Goal: Task Accomplishment & Management: Use online tool/utility

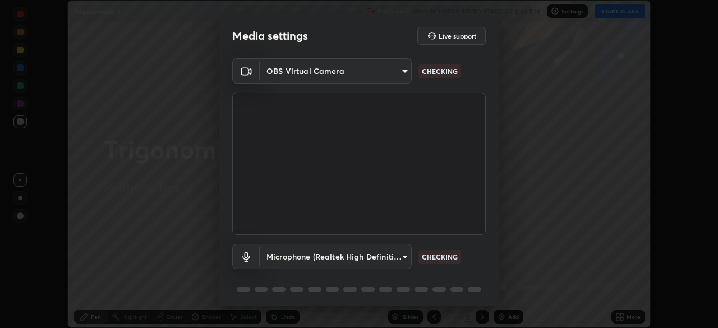
scroll to position [328, 718]
click at [399, 257] on body "Erase all Trigonometry 3 Recording WAS SCHEDULED TO START AT 5:46 PM Settings S…" at bounding box center [359, 164] width 718 height 328
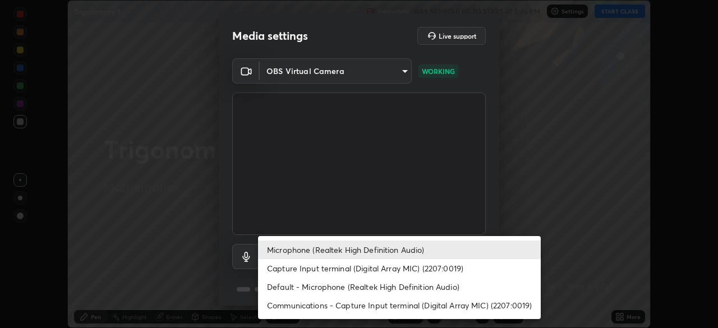
click at [369, 272] on li "Capture Input terminal (Digital Array MIC) (2207:0019)" at bounding box center [399, 268] width 283 height 19
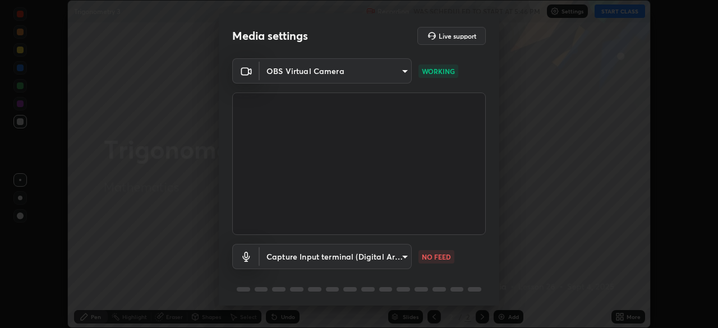
type input "5aa96fe5ceb46038efbd5160c87d412da543bc931e5d7f9e16129d559fa63214"
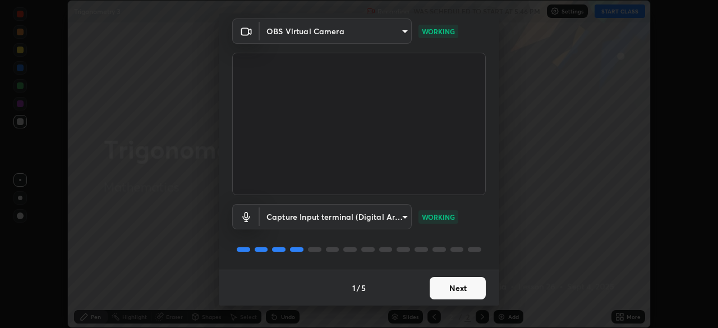
click at [453, 292] on button "Next" at bounding box center [458, 288] width 56 height 22
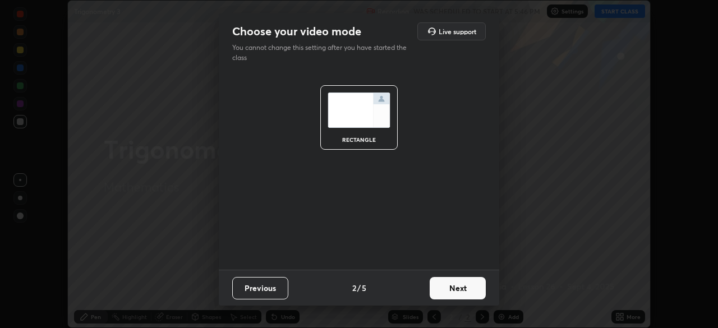
click at [461, 295] on button "Next" at bounding box center [458, 288] width 56 height 22
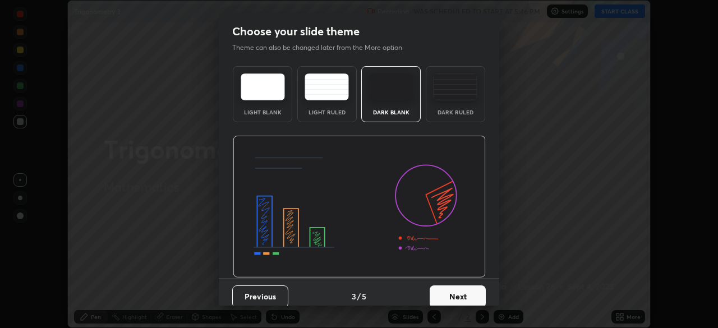
click at [464, 293] on button "Next" at bounding box center [458, 297] width 56 height 22
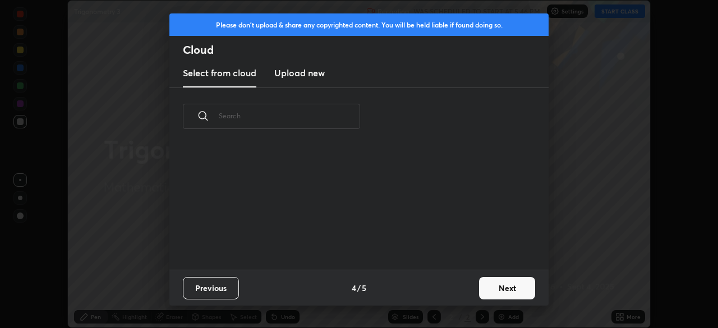
click at [500, 295] on button "Next" at bounding box center [507, 288] width 56 height 22
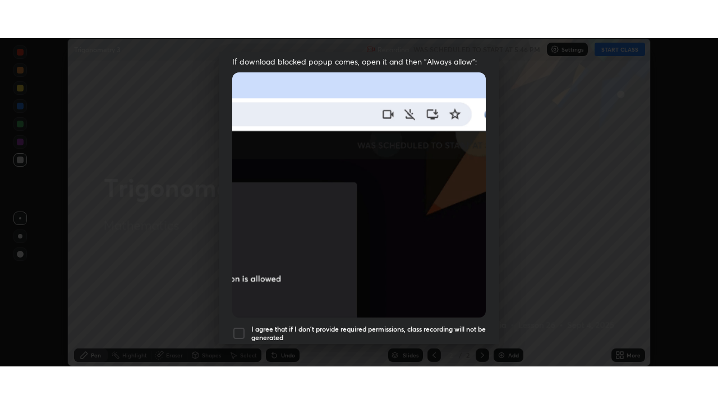
scroll to position [269, 0]
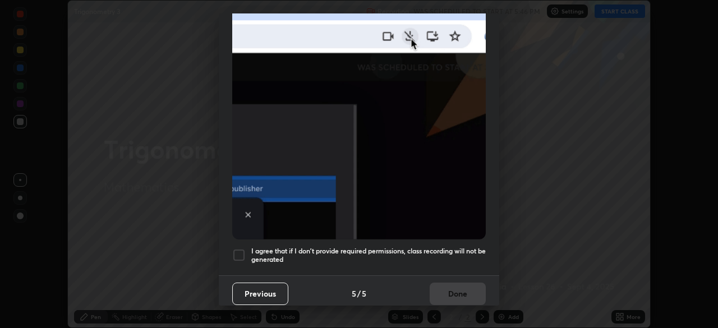
click at [241, 249] on div at bounding box center [238, 255] width 13 height 13
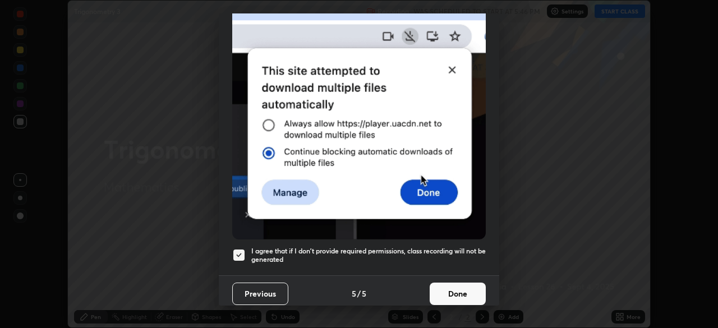
click at [458, 288] on button "Done" at bounding box center [458, 294] width 56 height 22
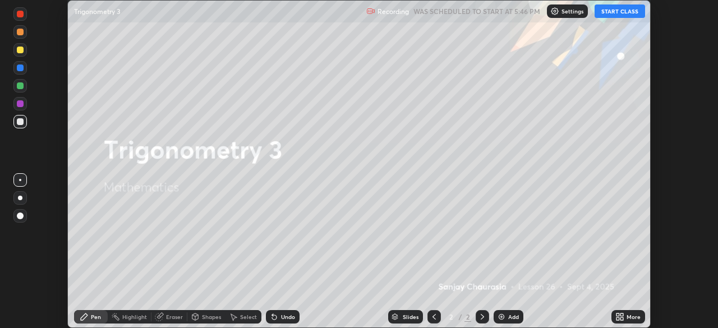
click at [615, 15] on button "START CLASS" at bounding box center [620, 10] width 50 height 13
click at [504, 312] on img at bounding box center [501, 316] width 9 height 9
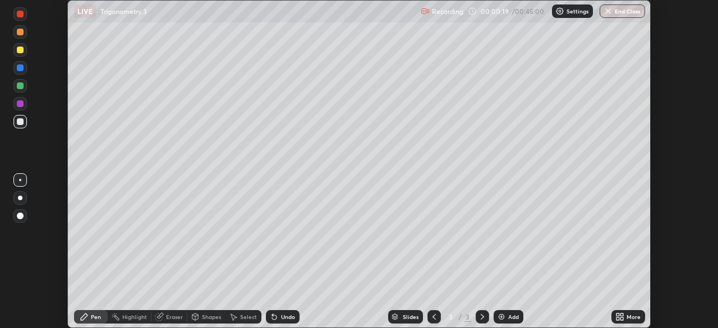
click at [613, 318] on div "More" at bounding box center [628, 316] width 34 height 13
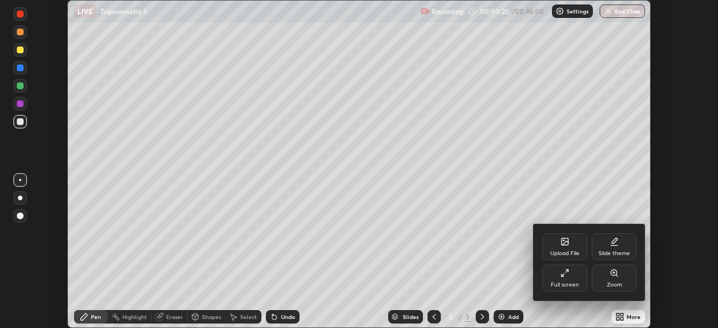
click at [563, 280] on div "Full screen" at bounding box center [564, 278] width 45 height 27
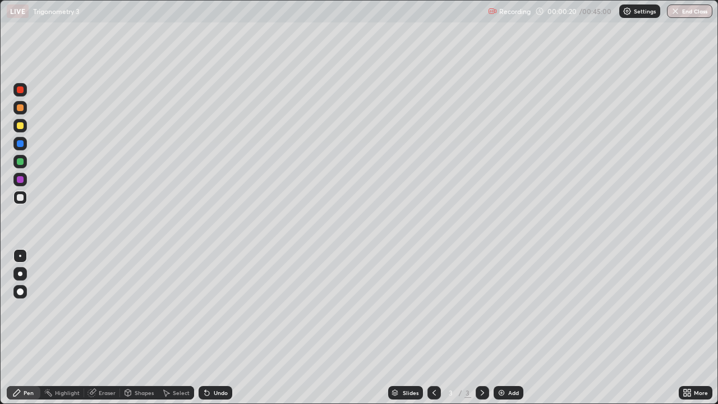
scroll to position [404, 718]
click at [22, 127] on div at bounding box center [20, 125] width 7 height 7
click at [20, 110] on div at bounding box center [20, 107] width 7 height 7
click at [18, 199] on div at bounding box center [20, 197] width 7 height 7
click at [508, 328] on div "Add" at bounding box center [513, 393] width 11 height 6
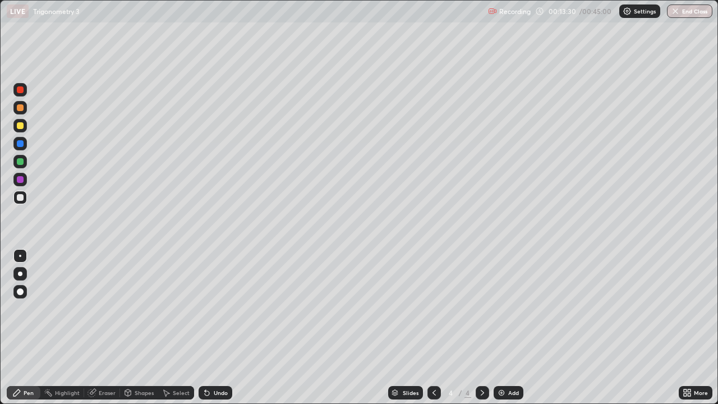
click at [104, 328] on div "Eraser" at bounding box center [107, 393] width 17 height 6
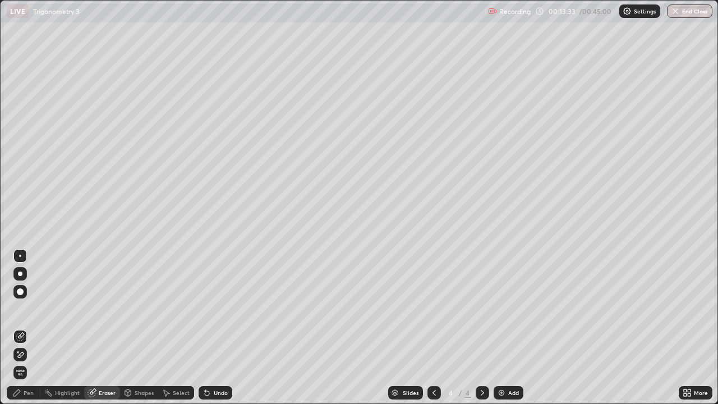
click at [33, 328] on div "Pen" at bounding box center [29, 393] width 10 height 6
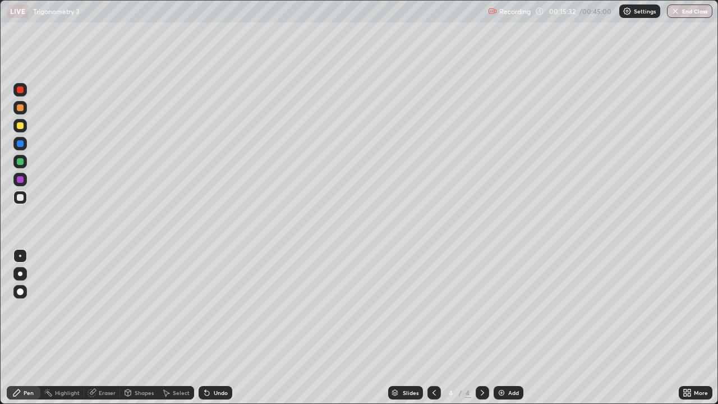
click at [31, 328] on div "Pen" at bounding box center [29, 393] width 10 height 6
click at [21, 125] on div at bounding box center [20, 125] width 7 height 7
click at [503, 328] on img at bounding box center [501, 392] width 9 height 9
click at [20, 106] on div at bounding box center [20, 107] width 7 height 7
click at [109, 328] on div "Eraser" at bounding box center [107, 393] width 17 height 6
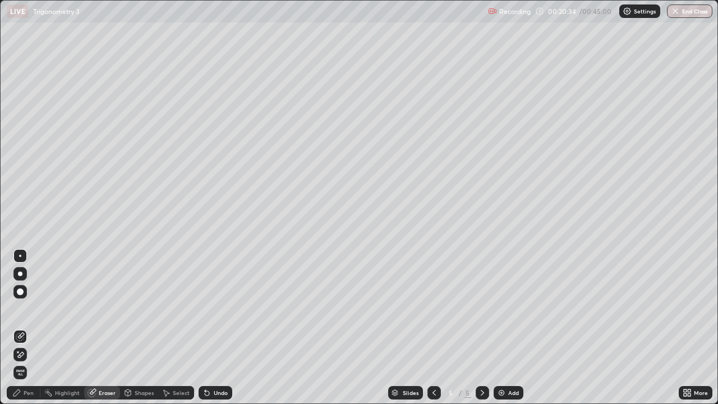
click at [36, 328] on div "Pen" at bounding box center [24, 392] width 34 height 13
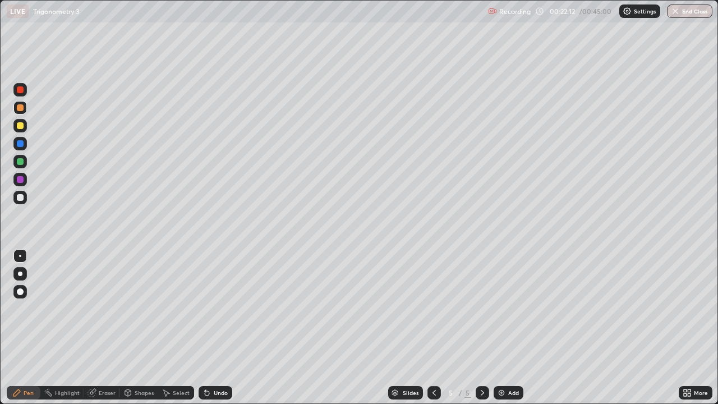
click at [19, 126] on div at bounding box center [20, 125] width 7 height 7
click at [19, 183] on div at bounding box center [19, 179] width 13 height 13
click at [21, 199] on div at bounding box center [20, 197] width 7 height 7
click at [21, 180] on div at bounding box center [20, 179] width 7 height 7
click at [100, 328] on div "Eraser" at bounding box center [107, 393] width 17 height 6
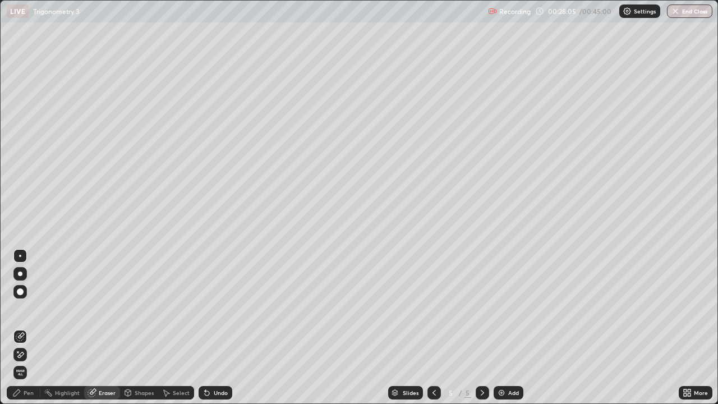
click at [22, 328] on icon at bounding box center [20, 355] width 9 height 10
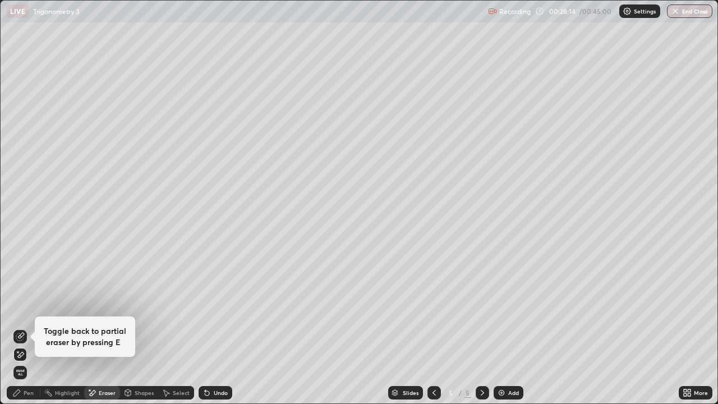
click at [33, 328] on div "Pen" at bounding box center [29, 393] width 10 height 6
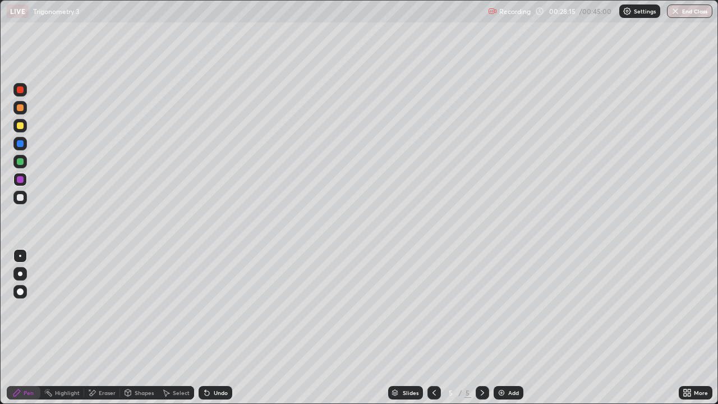
click at [21, 195] on div at bounding box center [20, 197] width 7 height 7
click at [508, 328] on div "Add" at bounding box center [513, 393] width 11 height 6
click at [19, 194] on div at bounding box center [19, 197] width 13 height 13
click at [21, 127] on div at bounding box center [20, 125] width 7 height 7
click at [24, 111] on div at bounding box center [19, 107] width 13 height 13
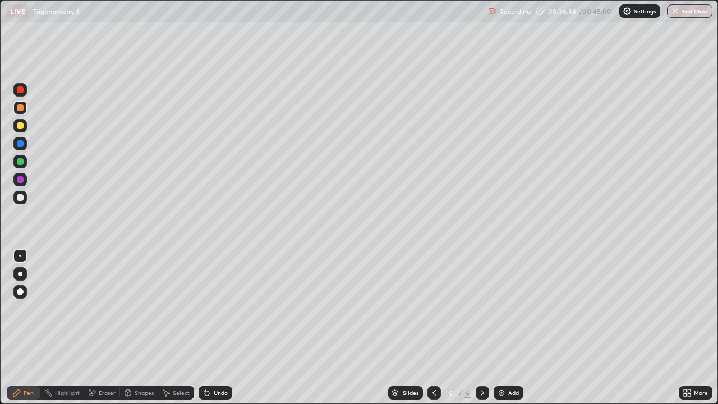
click at [105, 328] on div "Eraser" at bounding box center [107, 393] width 17 height 6
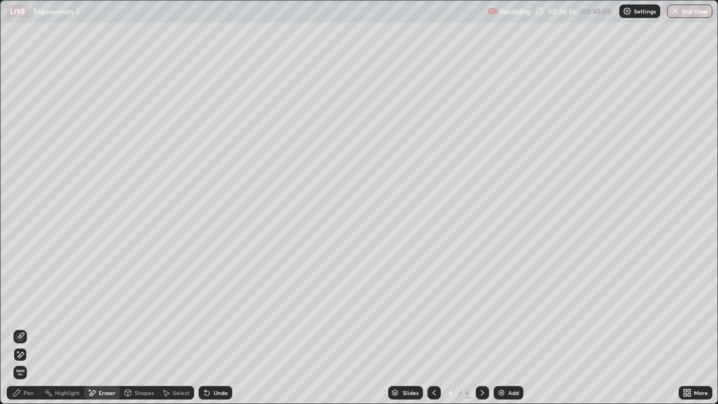
click at [30, 328] on div "Pen" at bounding box center [29, 393] width 10 height 6
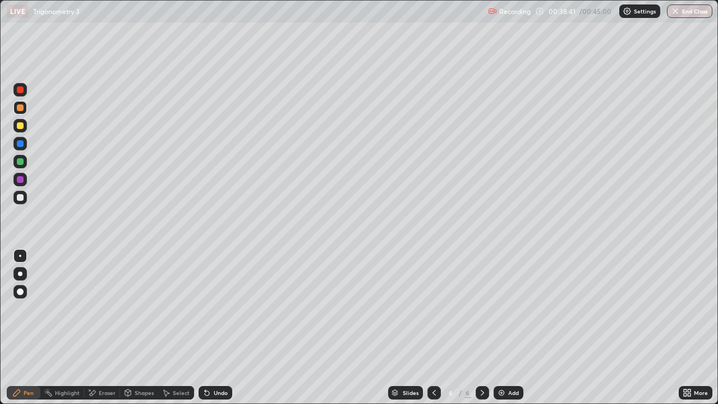
click at [692, 11] on button "End Class" at bounding box center [689, 10] width 45 height 13
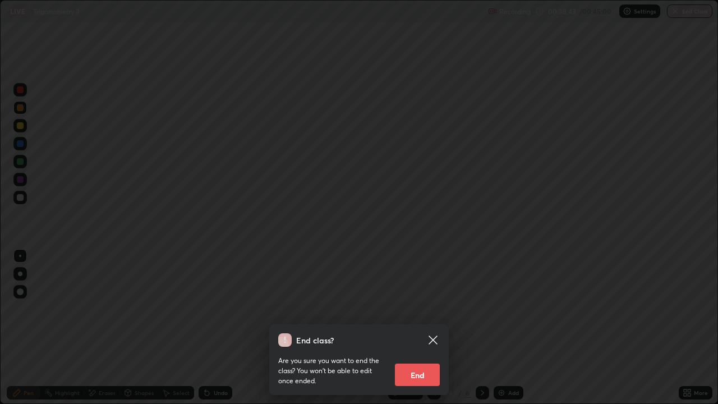
click at [436, 328] on icon at bounding box center [433, 339] width 8 height 8
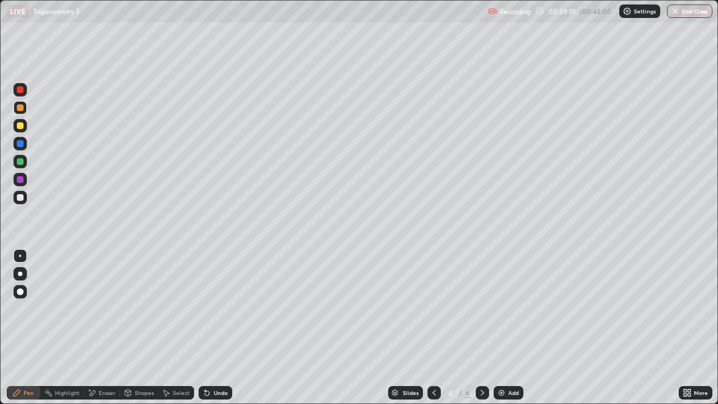
click at [688, 13] on button "End Class" at bounding box center [689, 10] width 45 height 13
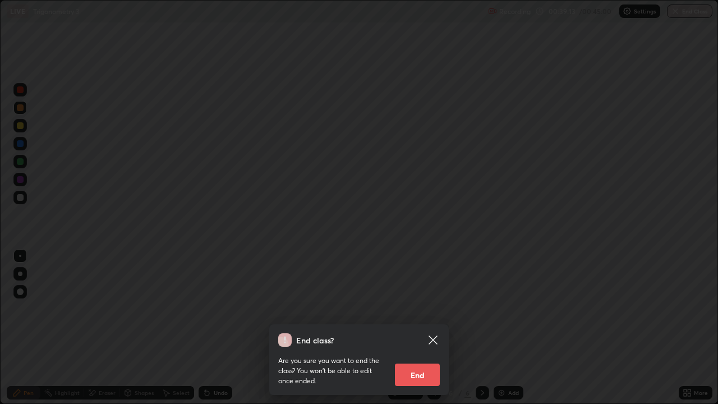
click at [435, 328] on icon at bounding box center [433, 339] width 8 height 8
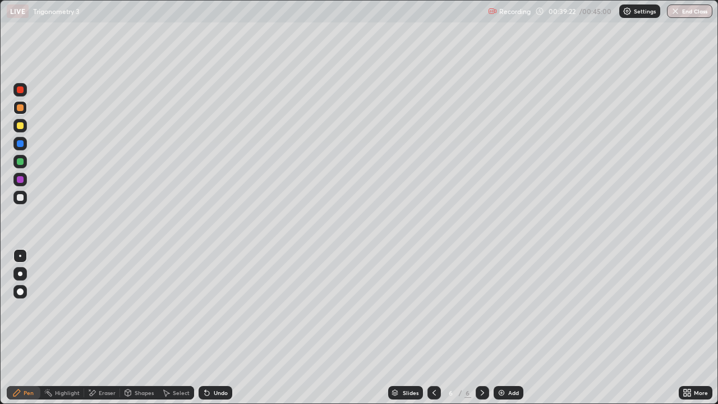
click at [506, 328] on div "Add" at bounding box center [509, 392] width 30 height 13
click at [688, 13] on button "End Class" at bounding box center [689, 10] width 45 height 13
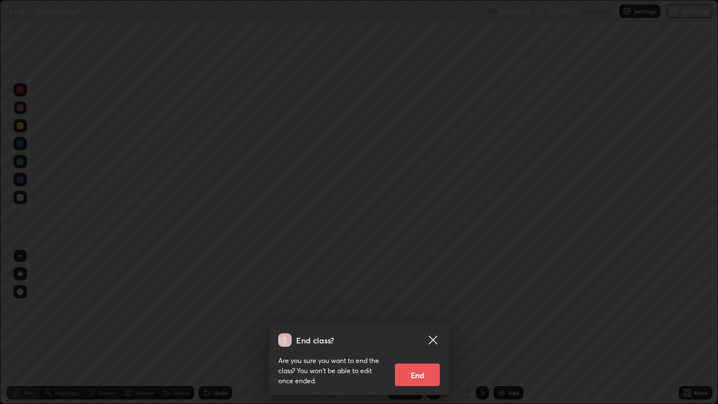
click at [426, 328] on button "End" at bounding box center [417, 375] width 45 height 22
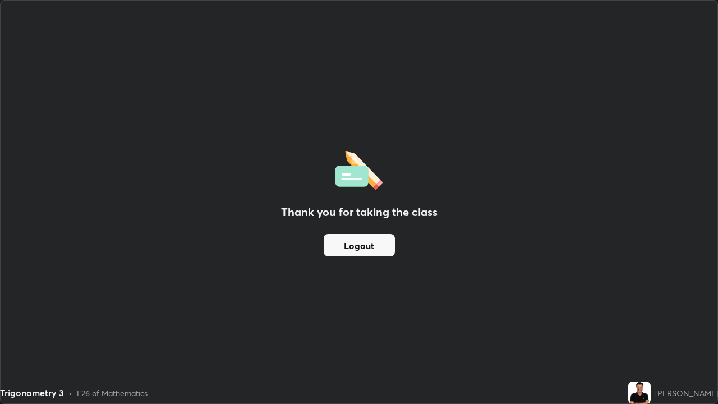
click at [349, 238] on button "Logout" at bounding box center [359, 245] width 71 height 22
